Goal: Transaction & Acquisition: Purchase product/service

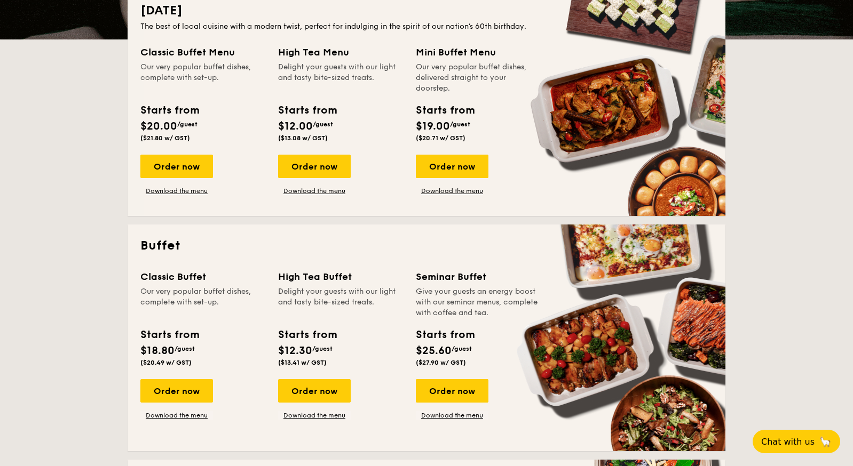
scroll to position [240, 0]
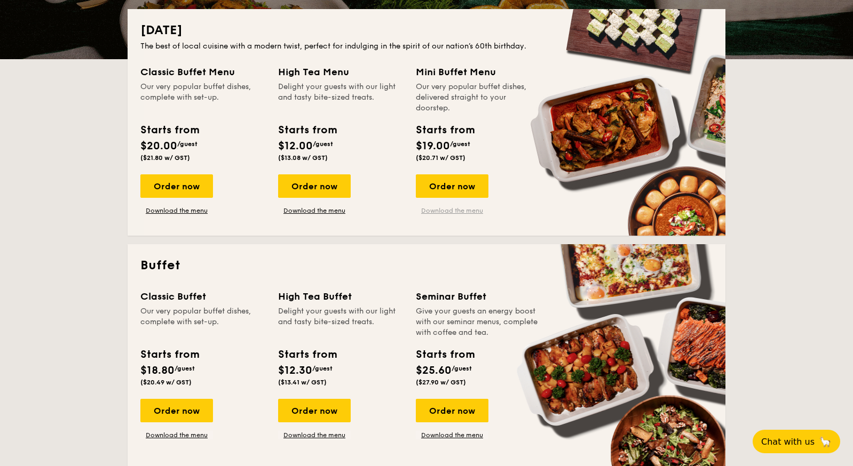
click at [450, 215] on link "Download the menu" at bounding box center [452, 211] width 73 height 9
click at [309, 195] on div "Order now" at bounding box center [314, 185] width 73 height 23
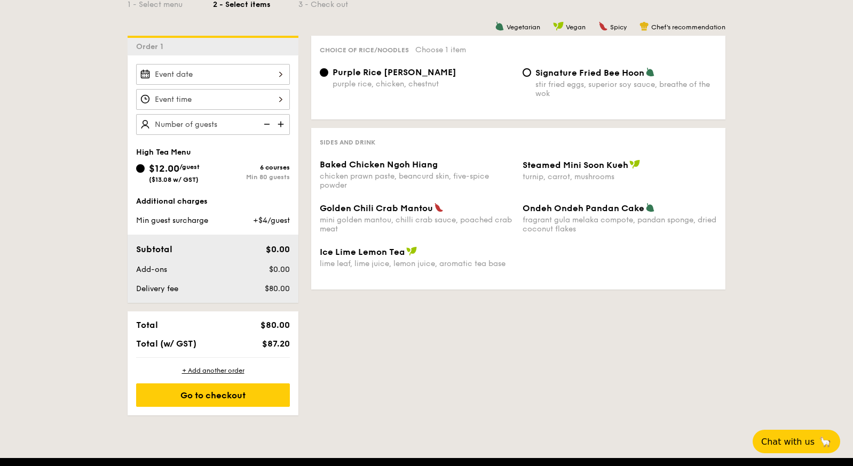
scroll to position [248, 0]
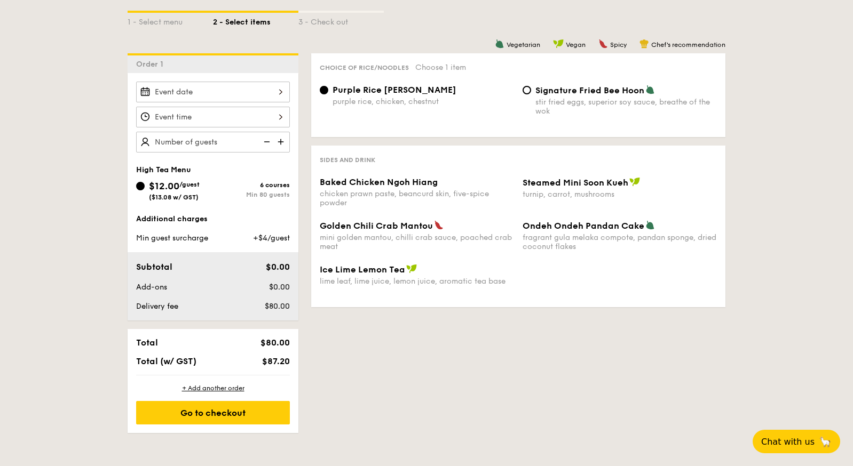
click at [586, 91] on span "Signature Fried Bee Hoon" at bounding box center [589, 90] width 109 height 10
click at [531, 91] on input "Signature Fried Bee Hoon stir fried eggs, superior soy sauce, breathe of the wok" at bounding box center [526, 90] width 9 height 9
radio input "true"
click at [413, 186] on span "Baked Chicken Ngoh Hiang" at bounding box center [379, 182] width 118 height 10
click at [416, 236] on div "mini golden mantou, chilli crab sauce, poached crab meat" at bounding box center [417, 242] width 194 height 18
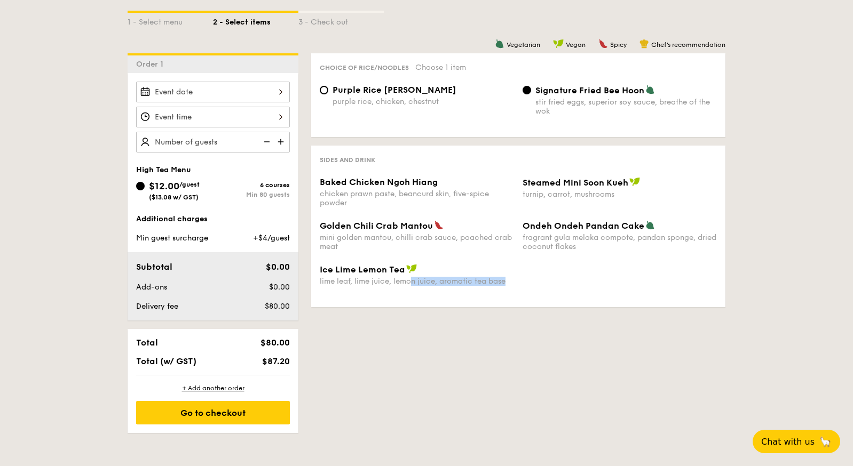
click at [412, 285] on div "Ice Lime Lemon Tea lime leaf, lime juice, lemon juice, aromatic tea base" at bounding box center [518, 281] width 406 height 35
click at [584, 234] on div "fragrant gula melaka compote, pandan sponge, dried coconut flakes" at bounding box center [619, 242] width 194 height 18
click at [568, 205] on div "Baked Chicken Ngoh Hiang chicken prawn paste, beancurd skin, five-spice powder …" at bounding box center [518, 198] width 406 height 43
click at [270, 98] on div at bounding box center [213, 92] width 154 height 21
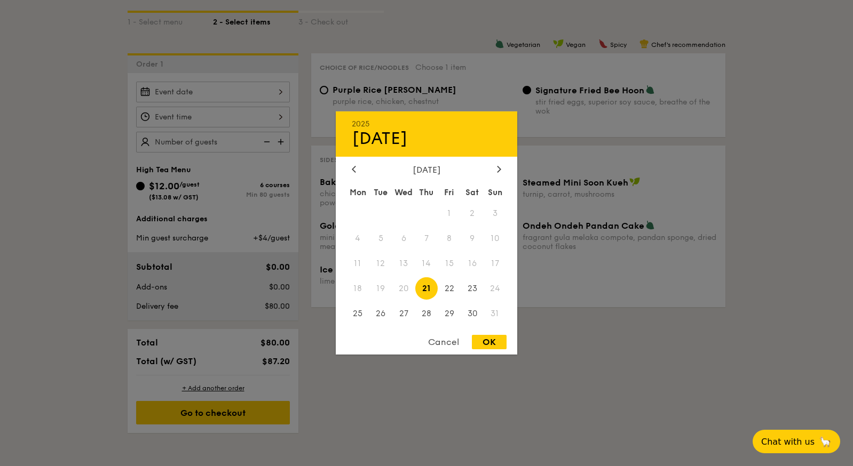
click at [603, 118] on div at bounding box center [426, 233] width 853 height 466
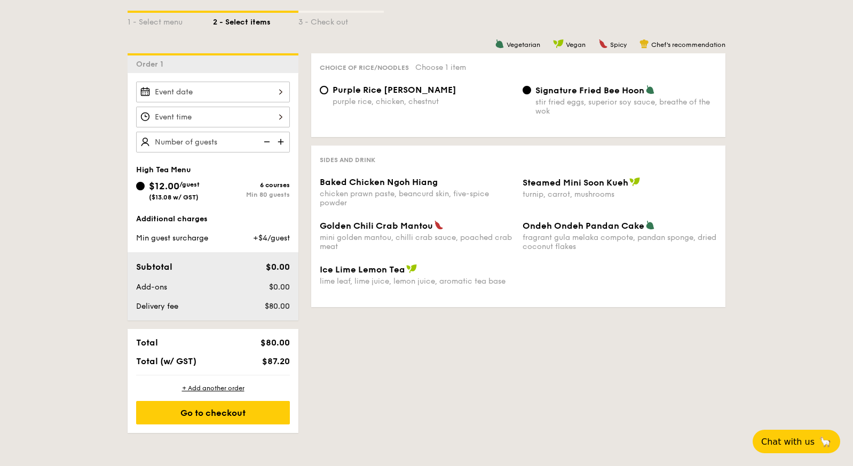
scroll to position [0, 0]
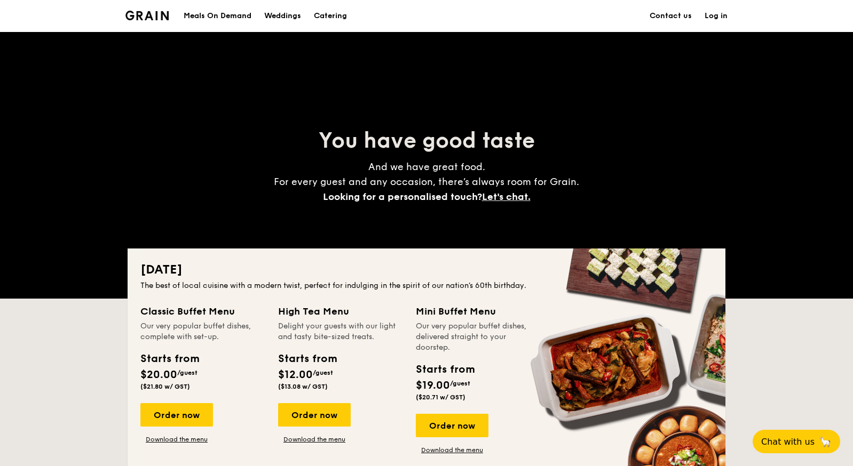
scroll to position [240, 0]
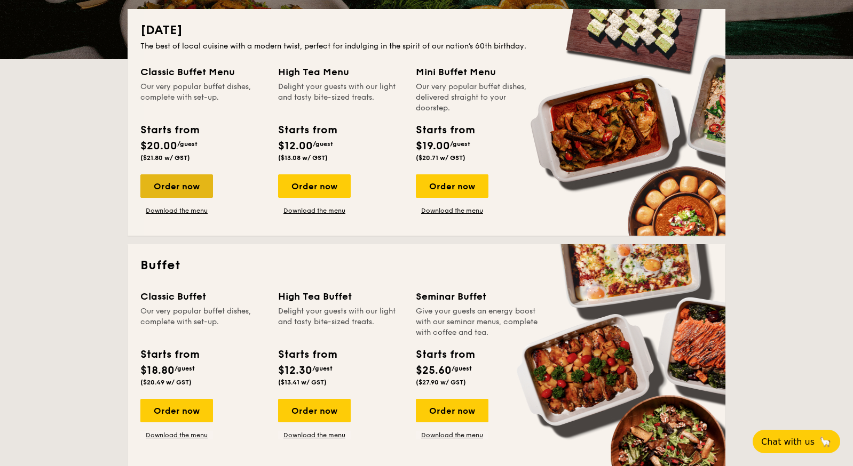
click at [201, 188] on div "Order now" at bounding box center [176, 185] width 73 height 23
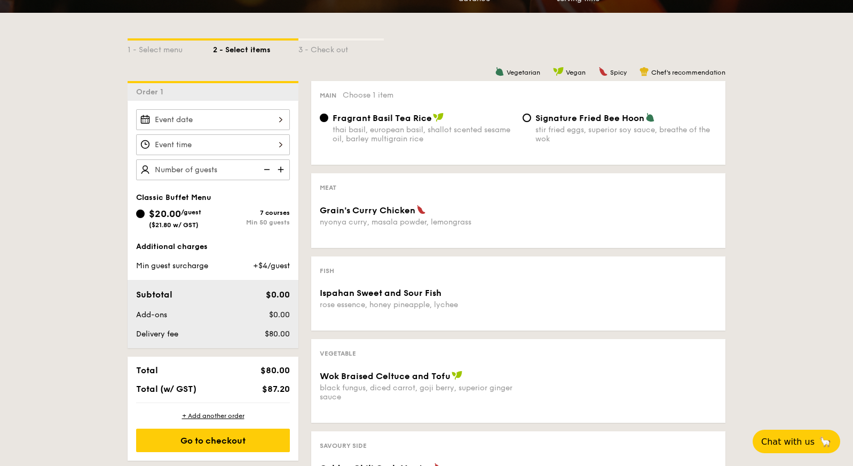
scroll to position [264, 0]
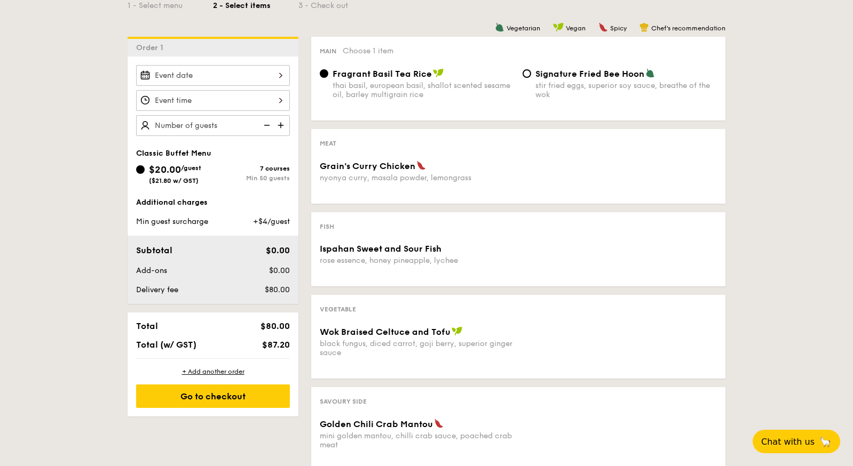
click at [552, 81] on div "stir fried eggs, superior soy sauce, breathe of the wok" at bounding box center [625, 90] width 181 height 18
click at [531, 78] on input "Signature Fried Bee Hoon stir fried eggs, superior soy sauce, breathe of the wok" at bounding box center [526, 73] width 9 height 9
radio input "true"
click at [420, 170] on img at bounding box center [421, 166] width 10 height 10
click at [400, 188] on div "Grain's Curry Chicken nyonya curry, masala powder, lemongrass" at bounding box center [518, 178] width 406 height 35
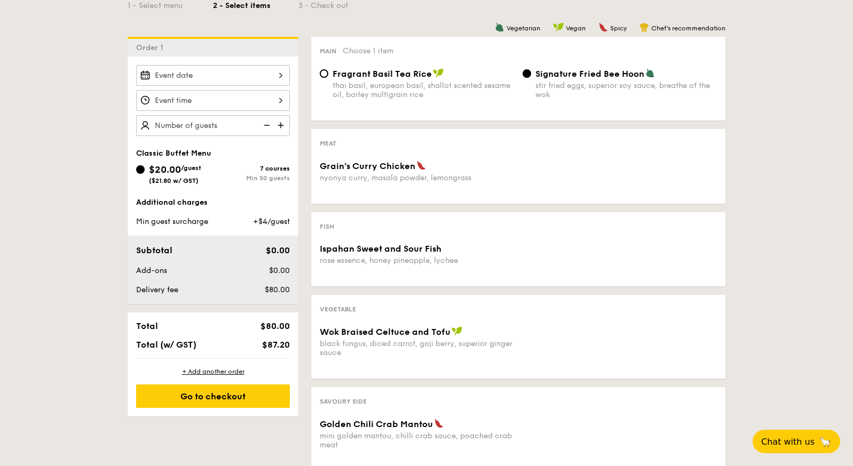
click at [464, 273] on div "Ispahan Sweet and Sour Fish rose essence, honey pineapple, lychee" at bounding box center [518, 261] width 406 height 34
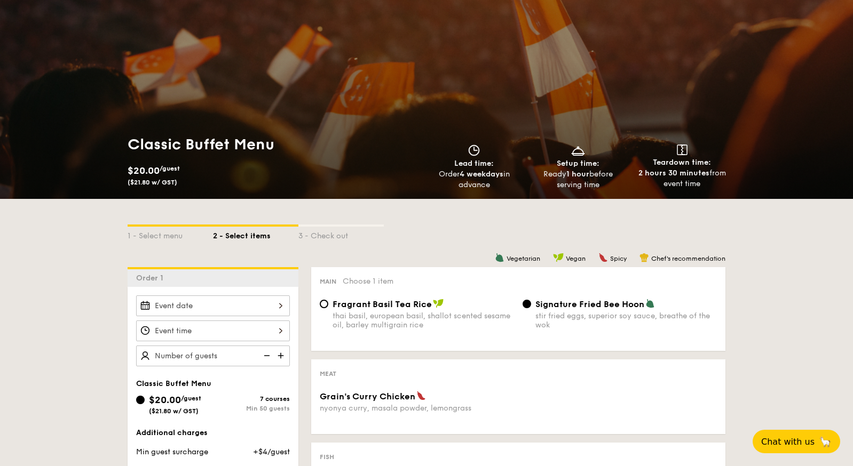
scroll to position [0, 0]
